Goal: Task Accomplishment & Management: Use online tool/utility

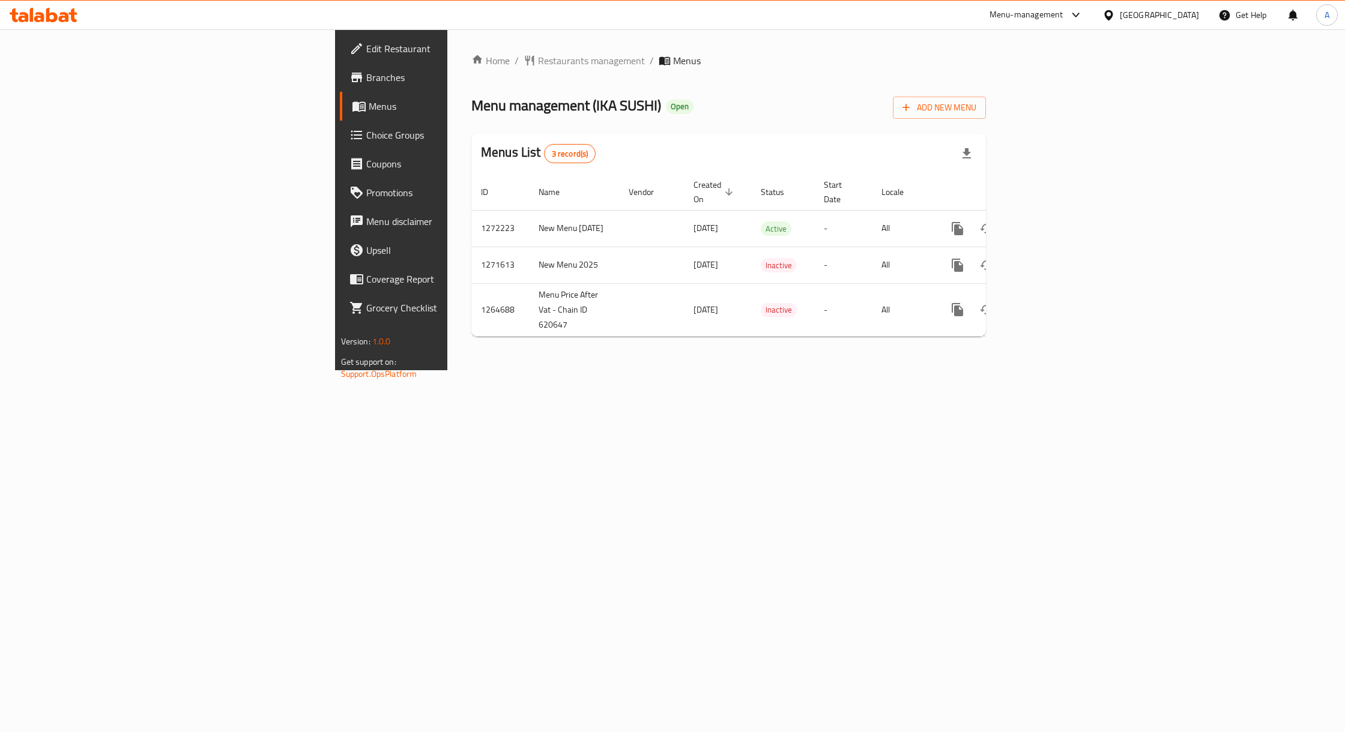
click at [488, 125] on div "Home / Restaurants management / Menus Menu management ( IKA SUSHI ) Open Add Ne…" at bounding box center [728, 199] width 515 height 293
click at [1051, 222] on icon "enhanced table" at bounding box center [1044, 229] width 14 height 14
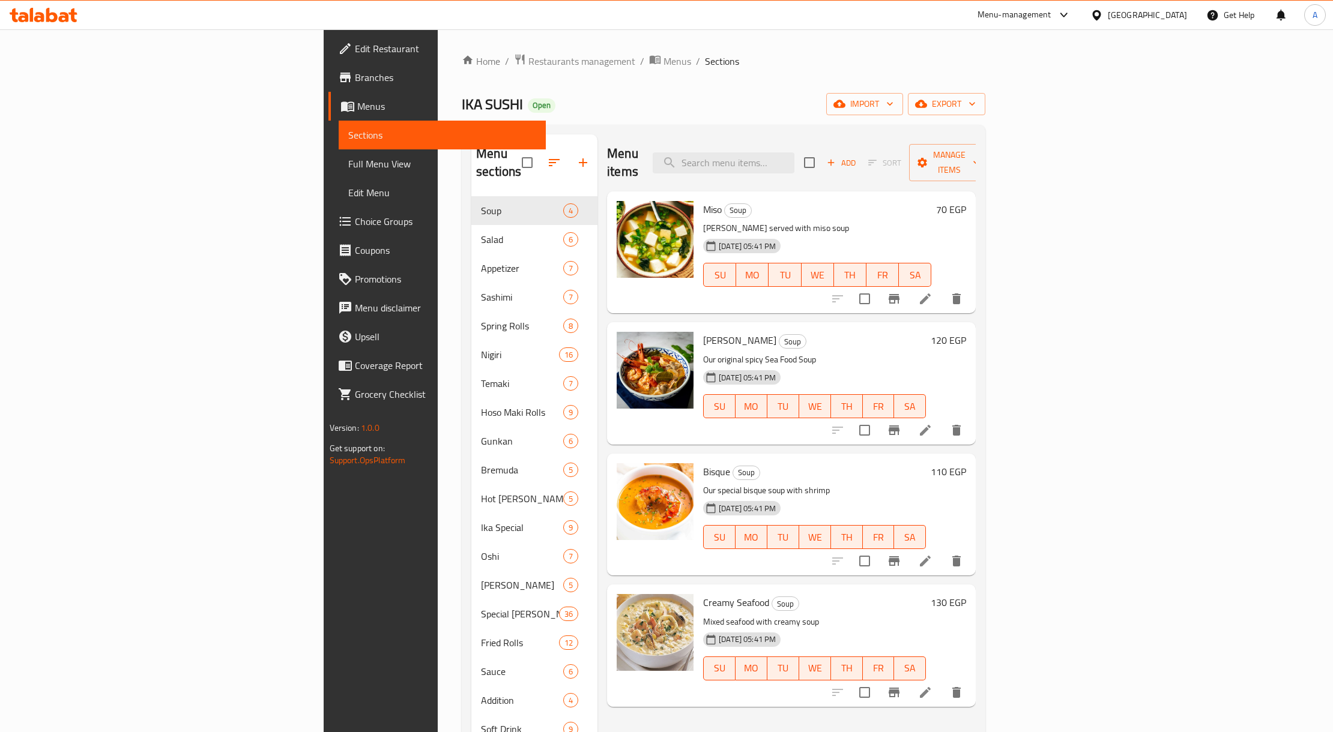
click at [841, 166] on div "Menu items Add Sort Manage items" at bounding box center [791, 162] width 369 height 57
click at [794, 160] on input "search" at bounding box center [724, 162] width 142 height 21
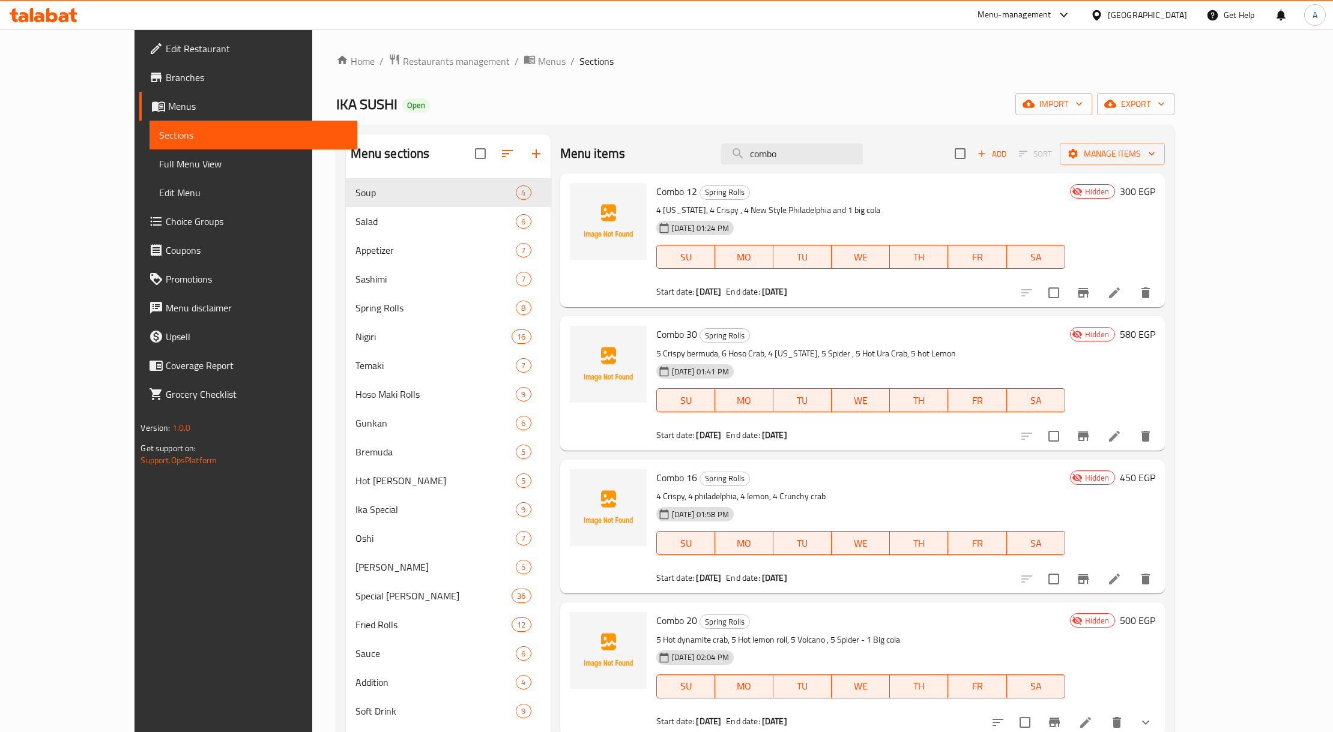
type input "combo"
click at [1174, 91] on div "Home / Restaurants management / Menus / Sections IKA SUSHI Open import export M…" at bounding box center [755, 464] width 838 height 823
click at [1165, 97] on span "export" at bounding box center [1136, 104] width 58 height 15
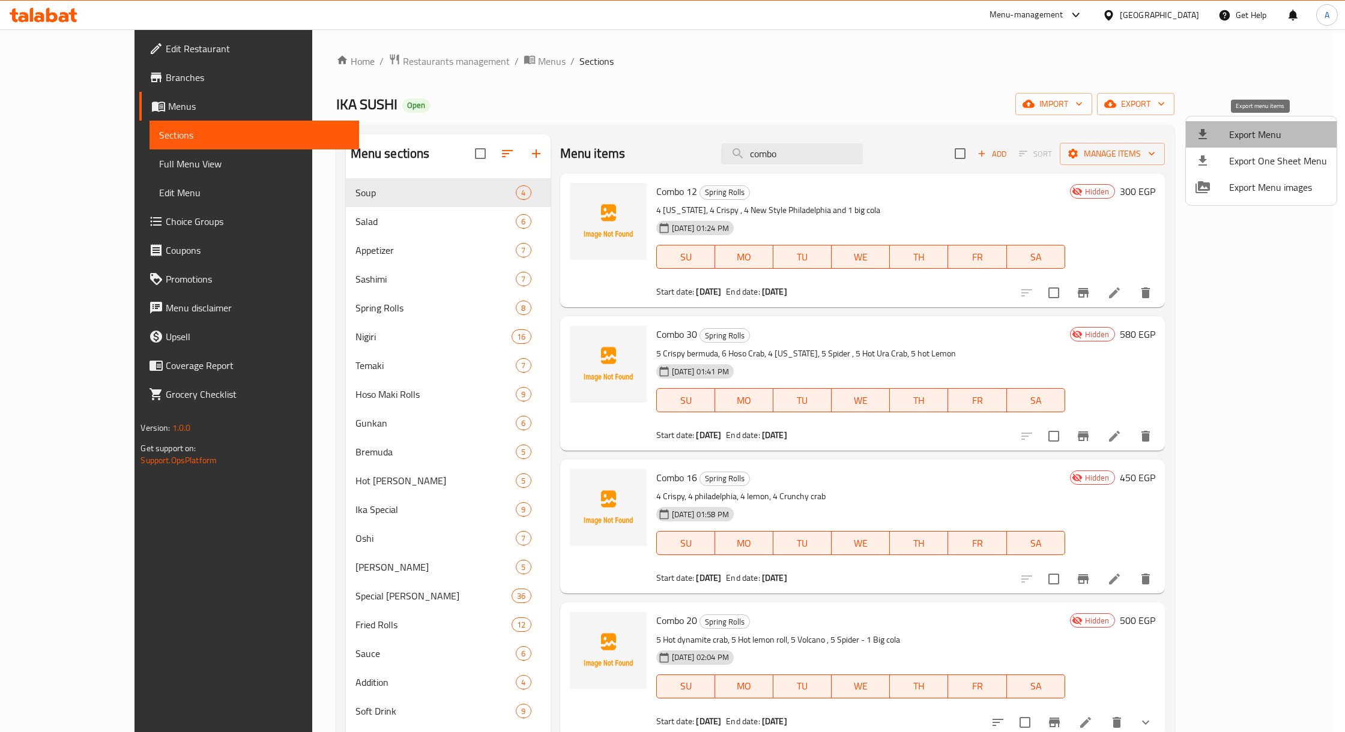
click at [1264, 135] on span "Export Menu" at bounding box center [1278, 134] width 98 height 14
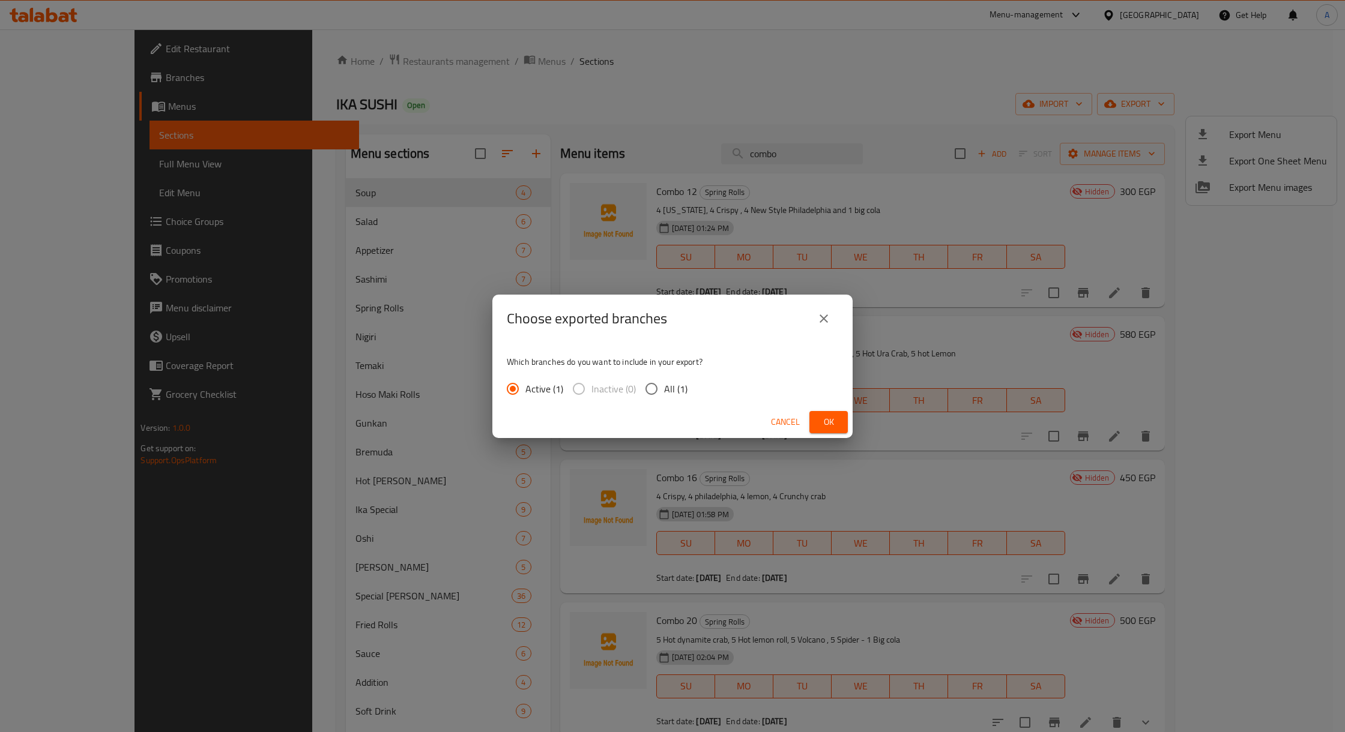
click at [668, 396] on span "All (1)" at bounding box center [675, 389] width 23 height 14
click at [664, 396] on input "All (1)" at bounding box center [651, 388] width 25 height 25
radio input "true"
click at [827, 425] on span "Ok" at bounding box center [828, 422] width 19 height 15
